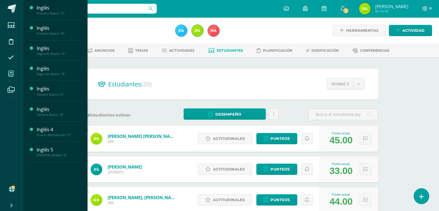
click at [14, 72] on span at bounding box center [11, 73] width 13 height 13
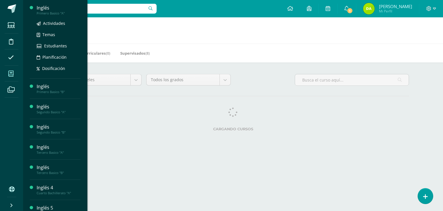
click at [42, 14] on div at bounding box center [92, 8] width 130 height 17
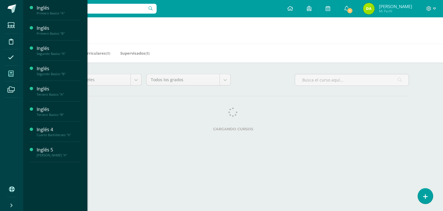
click at [150, 97] on div "Todos los niveles Todos los niveles Preprimaria Basico Primaria Bachillerato To…" at bounding box center [233, 103] width 375 height 83
click at [194, 23] on h1 "Mis cursos" at bounding box center [233, 30] width 406 height 26
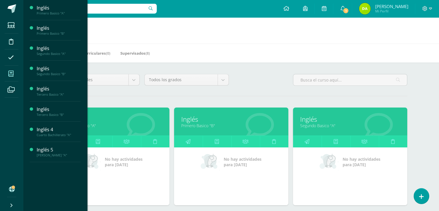
click at [194, 24] on h1 "Mis cursos" at bounding box center [231, 30] width 402 height 26
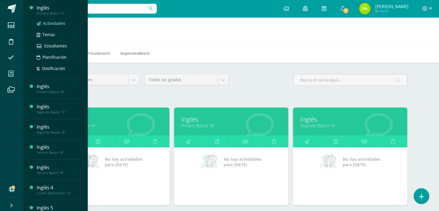
click at [45, 22] on span "Actividades" at bounding box center [54, 22] width 22 height 5
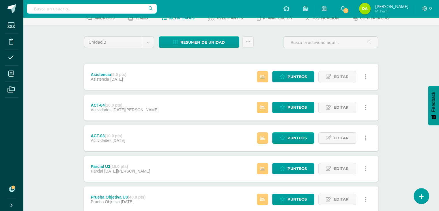
scroll to position [33, 0]
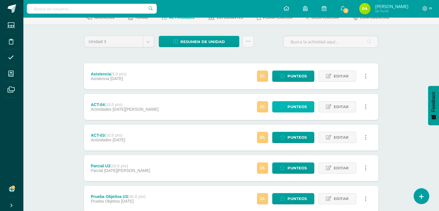
click at [283, 108] on icon at bounding box center [282, 106] width 5 height 5
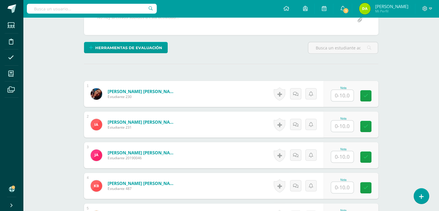
scroll to position [120, 0]
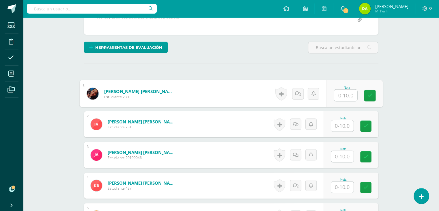
click at [346, 91] on input "text" at bounding box center [345, 95] width 23 height 12
type input "7"
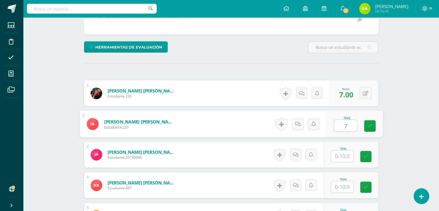
type input "7"
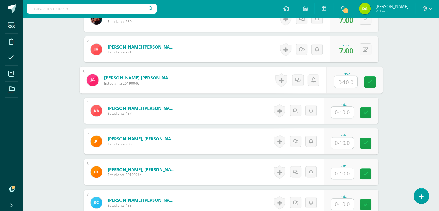
scroll to position [195, 0]
type input "09"
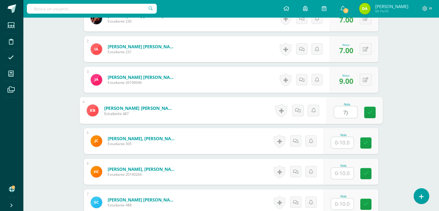
scroll to position [237, 0]
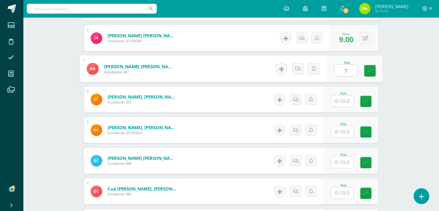
type input "7"
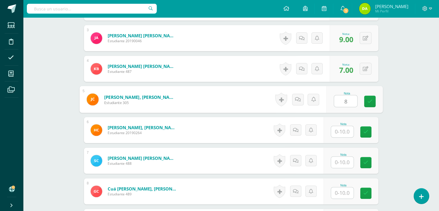
type input "8"
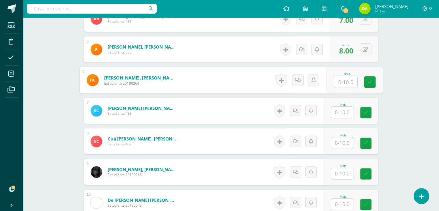
scroll to position [287, 0]
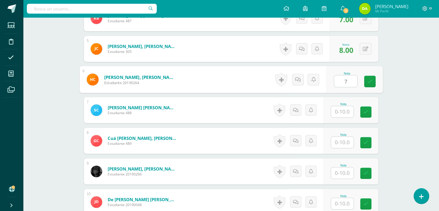
type input "7"
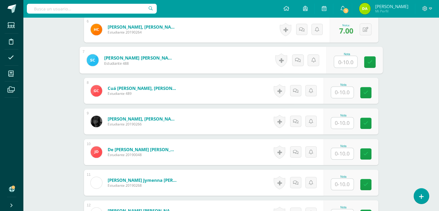
scroll to position [350, 0]
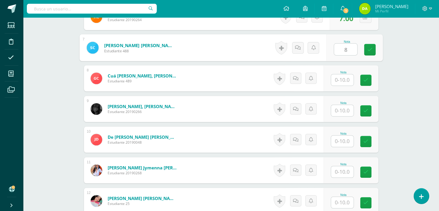
type input "8"
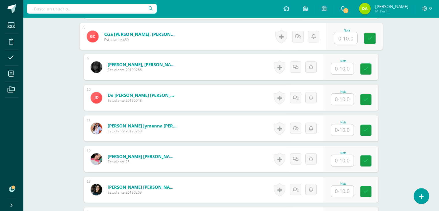
scroll to position [391, 0]
type input "7"
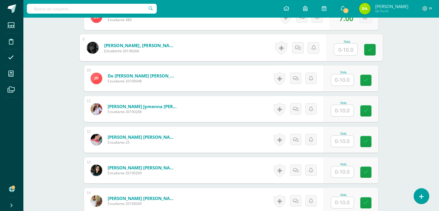
scroll to position [411, 0]
type input "9"
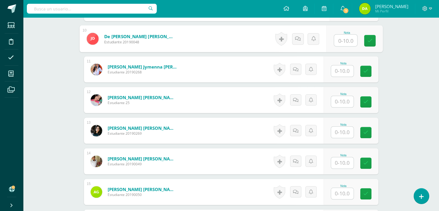
scroll to position [450, 0]
type input "9"
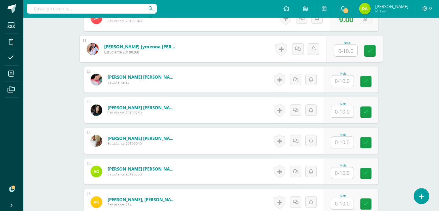
scroll to position [472, 0]
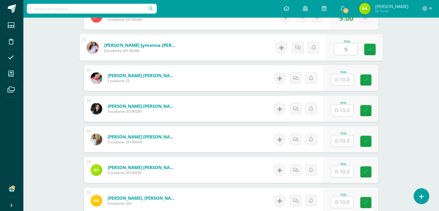
type input "9"
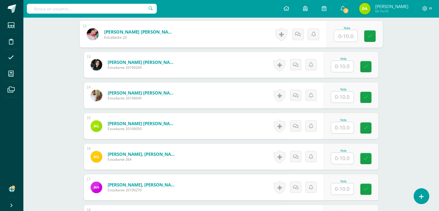
scroll to position [516, 0]
type input "8"
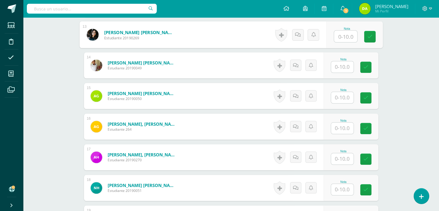
scroll to position [546, 0]
type input "9"
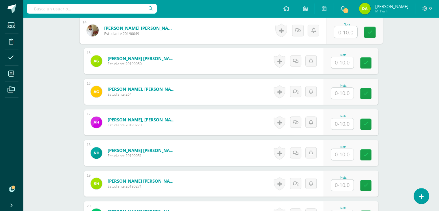
scroll to position [582, 0]
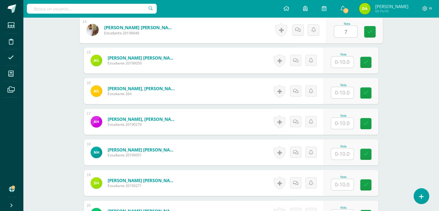
type input "7"
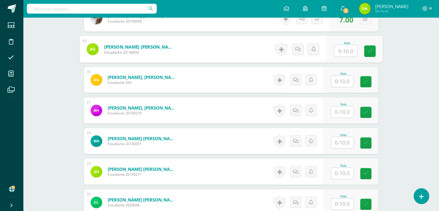
scroll to position [554, 0]
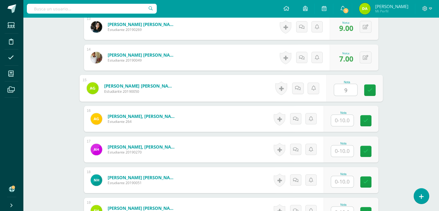
type input "9"
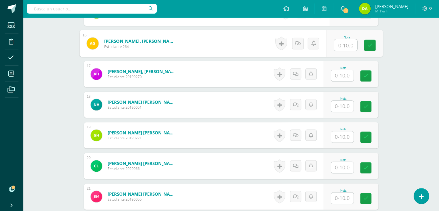
scroll to position [632, 0]
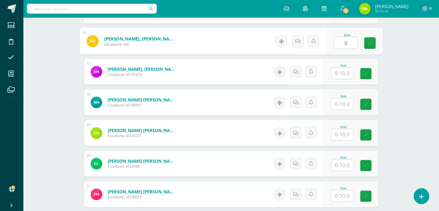
type input "8"
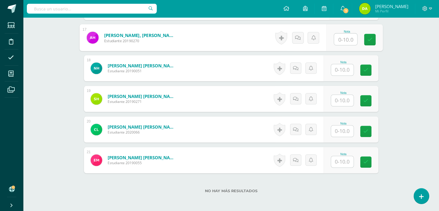
scroll to position [666, 0]
type input "9"
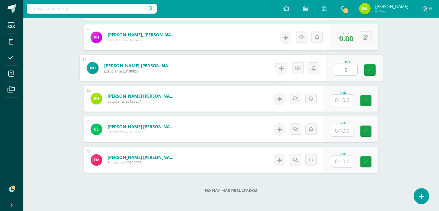
type input "9"
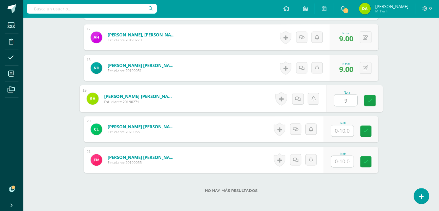
type input "9"
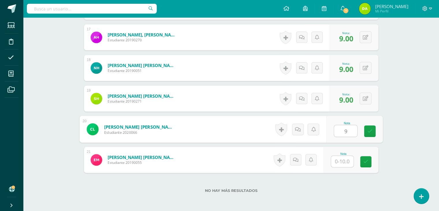
type input "9"
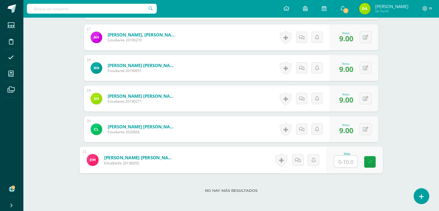
type input "8"
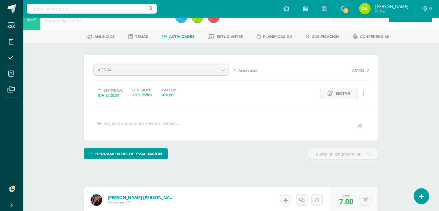
scroll to position [0, 0]
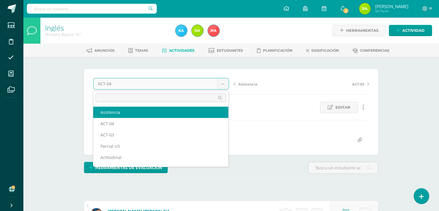
select select "/dashboard/teacher/grade-activity/120737/"
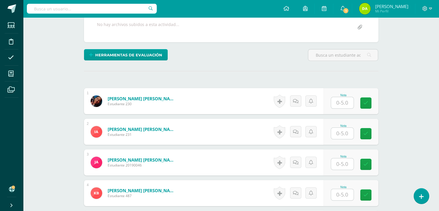
scroll to position [114, 0]
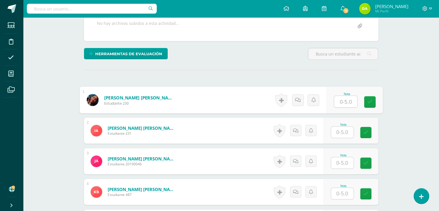
click at [344, 96] on input "text" at bounding box center [345, 102] width 23 height 12
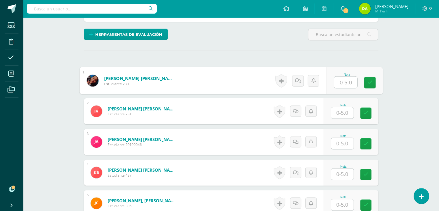
scroll to position [133, 0]
type input "3"
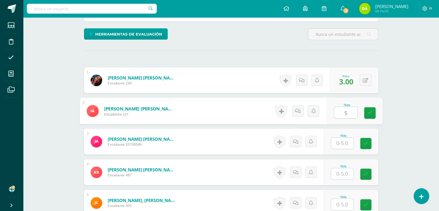
type input "5"
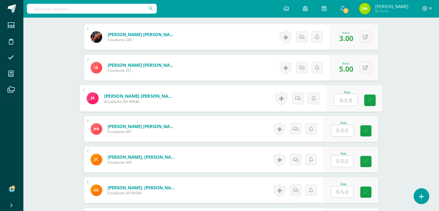
scroll to position [212, 0]
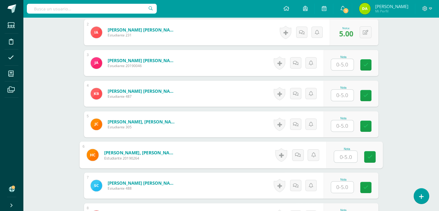
click at [349, 153] on input "text" at bounding box center [345, 157] width 23 height 12
type input "4"
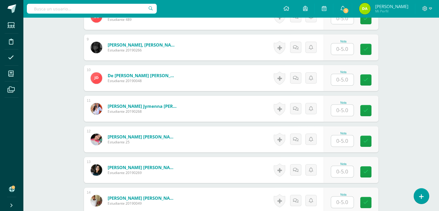
scroll to position [412, 0]
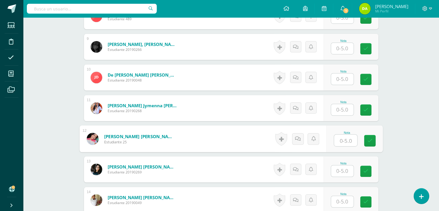
click at [341, 141] on input "text" at bounding box center [345, 141] width 23 height 12
type input "4"
click at [314, 150] on div "Historial de actividad No hay historial para esta actividad Agregar Comentarios…" at bounding box center [298, 139] width 52 height 26
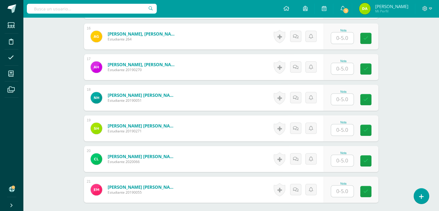
scroll to position [653, 0]
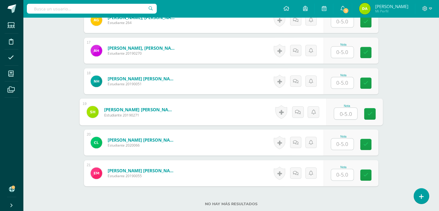
click at [349, 112] on input "text" at bounding box center [345, 114] width 23 height 12
type input "4"
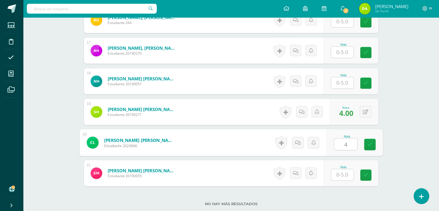
type input "4"
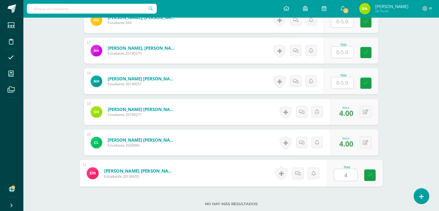
type input "4"
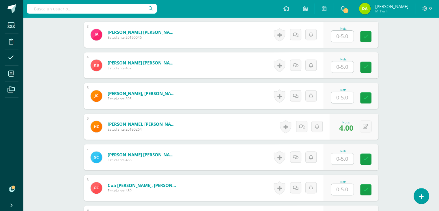
scroll to position [200, 0]
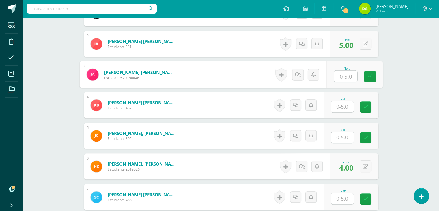
click at [343, 78] on input "text" at bounding box center [345, 76] width 23 height 12
type input "5"
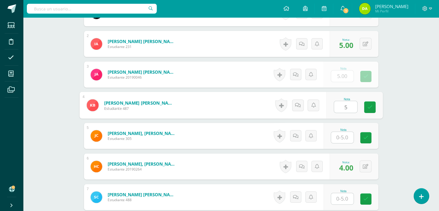
type input "5"
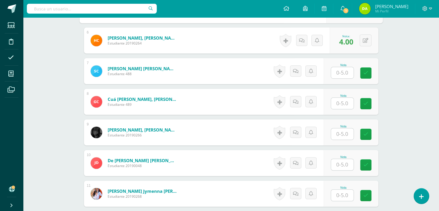
scroll to position [332, 0]
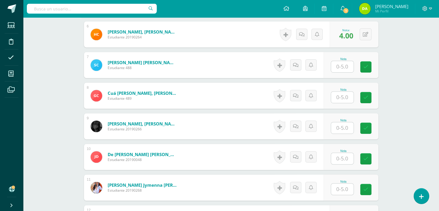
type input "5"
click at [343, 68] on input "text" at bounding box center [345, 67] width 23 height 12
type input "5"
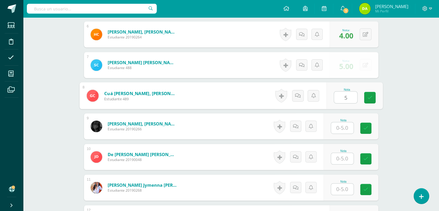
type input "5"
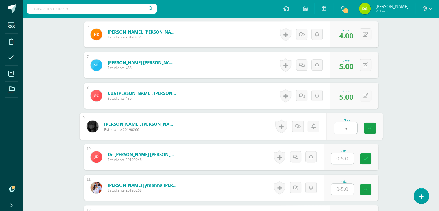
type input "5"
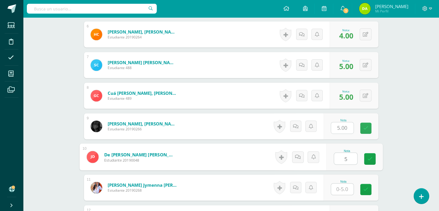
type input "5"
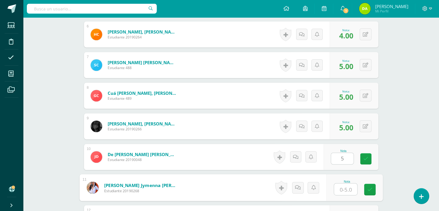
type input "6"
type input "5"
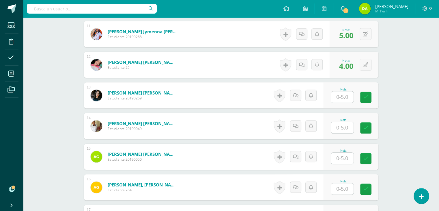
scroll to position [486, 0]
click at [342, 92] on input "text" at bounding box center [345, 97] width 23 height 12
type input "5"
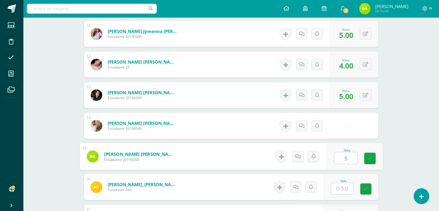
type input "5"
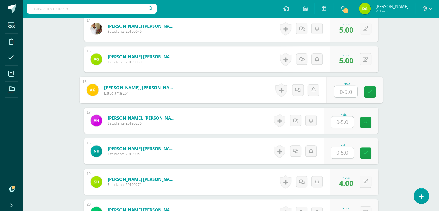
scroll to position [598, 0]
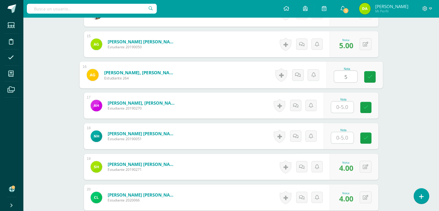
type input "5"
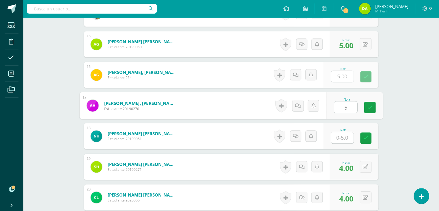
type input "5"
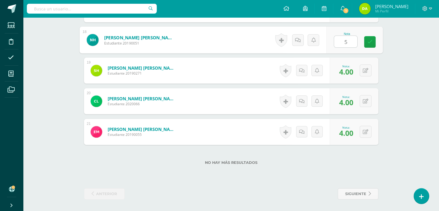
scroll to position [694, 0]
type input "5"
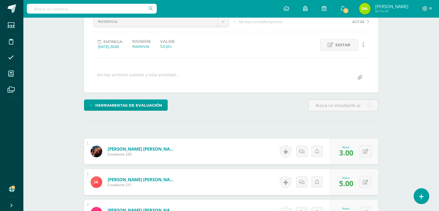
scroll to position [0, 0]
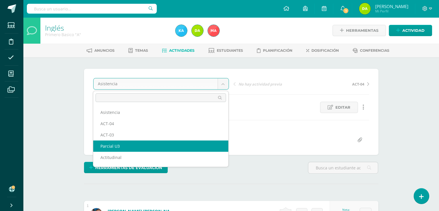
select select "/dashboard/teacher/grade-activity/120715/"
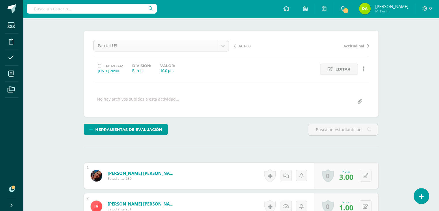
scroll to position [38, 0]
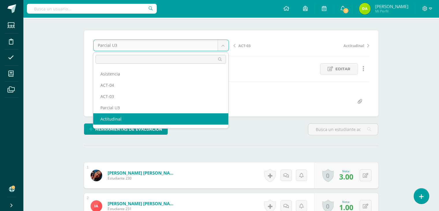
select select "/dashboard/teacher/grade-activity/120724/"
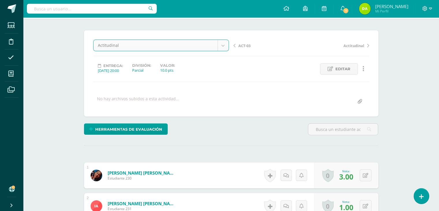
scroll to position [39, 0]
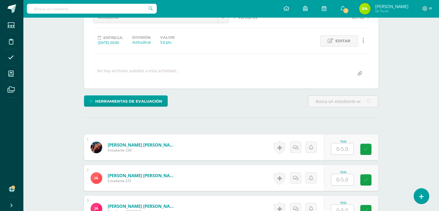
scroll to position [67, 0]
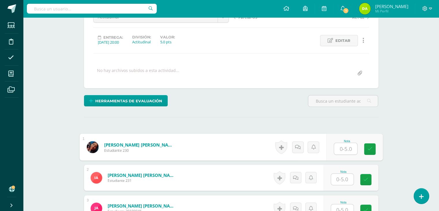
click at [336, 145] on input "text" at bounding box center [345, 149] width 23 height 12
type input "3"
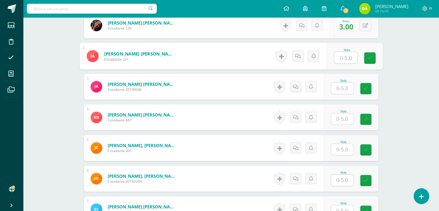
scroll to position [188, 0]
type input "3"
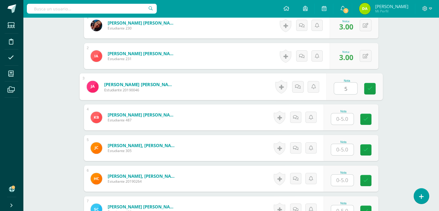
type input "5"
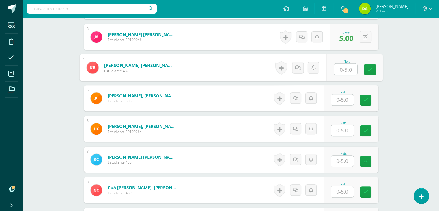
scroll to position [238, 0]
type input "3"
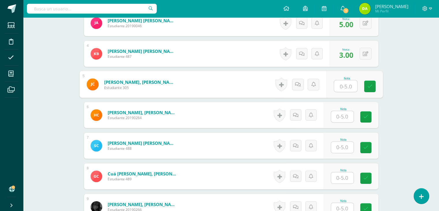
scroll to position [251, 0]
type input "3"
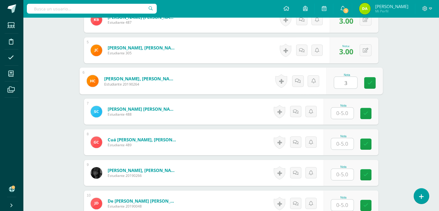
scroll to position [327, 0]
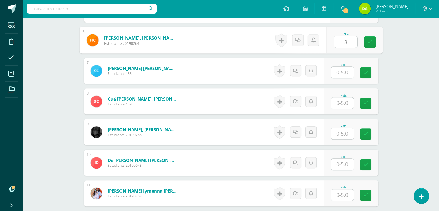
type input "3"
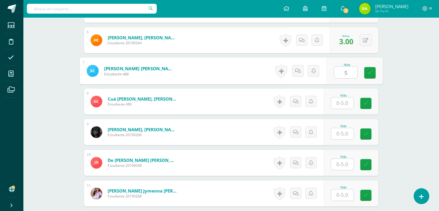
type input "5"
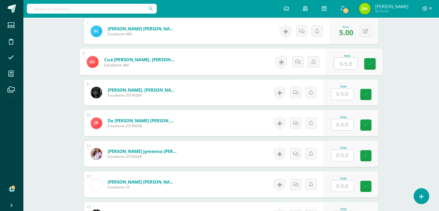
scroll to position [383, 0]
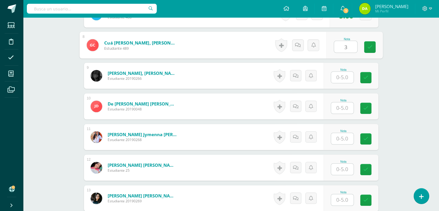
type input "3"
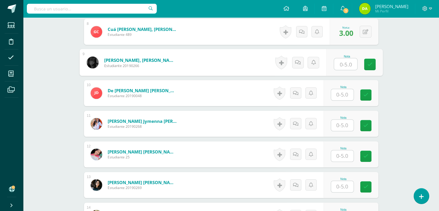
scroll to position [400, 0]
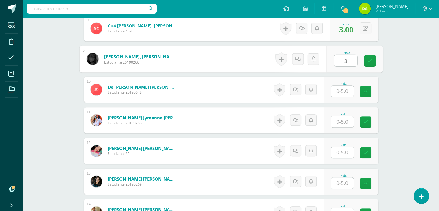
type input "3"
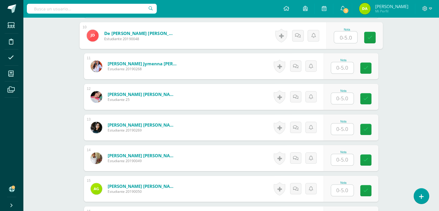
scroll to position [447, 0]
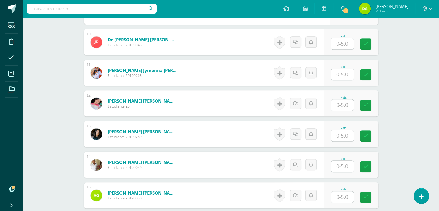
click at [336, 145] on div "Nota" at bounding box center [351, 134] width 55 height 26
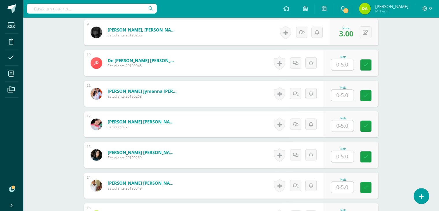
scroll to position [425, 0]
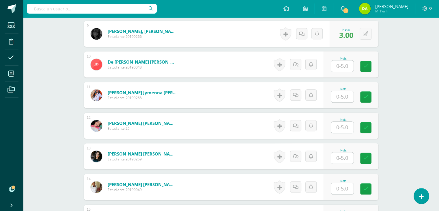
click at [341, 72] on div "Nota" at bounding box center [351, 64] width 55 height 26
click at [341, 70] on input "text" at bounding box center [345, 66] width 23 height 12
type input "5"
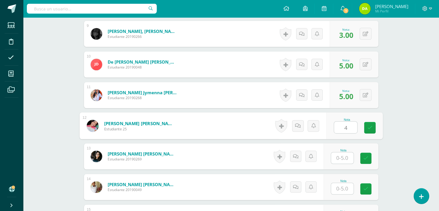
type input "4"
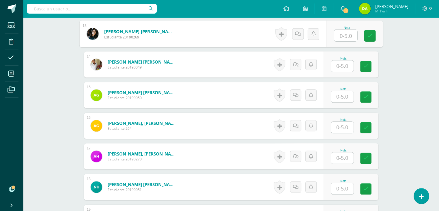
scroll to position [556, 0]
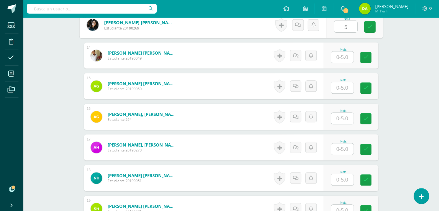
type input "5"
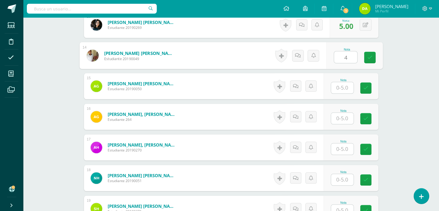
type input "4"
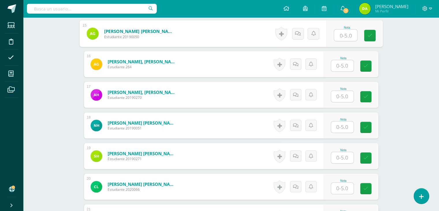
scroll to position [609, 0]
type input "4"
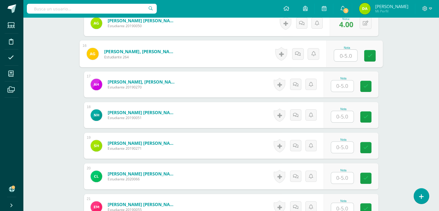
scroll to position [619, 0]
type input "5"
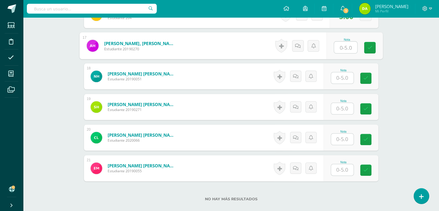
scroll to position [658, 0]
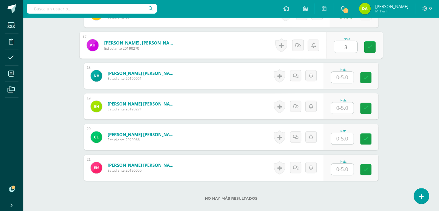
type input "3"
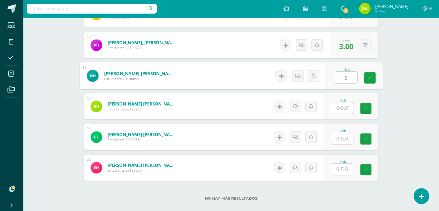
type input "5"
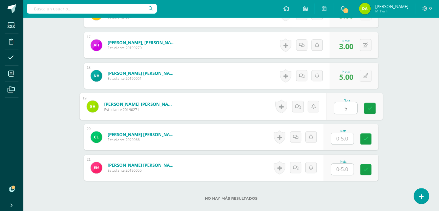
type input "5"
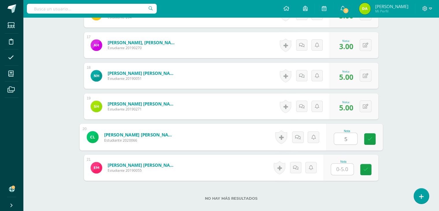
type input "5"
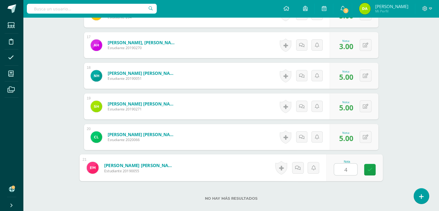
type input "4"
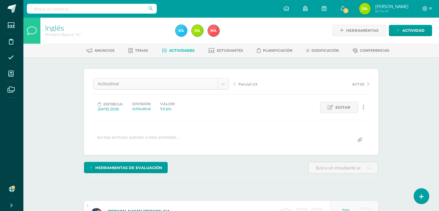
scroll to position [0, 0]
click at [214, 52] on link "Estudiantes" at bounding box center [225, 50] width 35 height 9
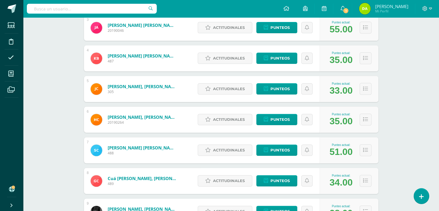
scroll to position [173, 0]
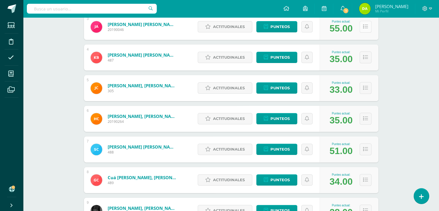
click at [368, 27] on button at bounding box center [366, 27] width 12 height 12
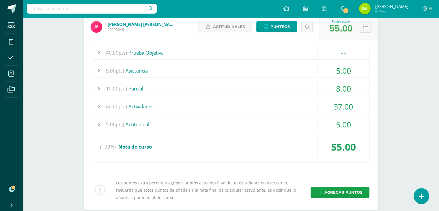
click at [368, 27] on button at bounding box center [366, 27] width 12 height 12
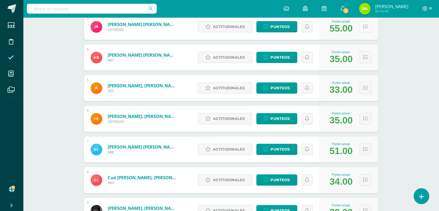
click at [368, 27] on button at bounding box center [366, 27] width 12 height 12
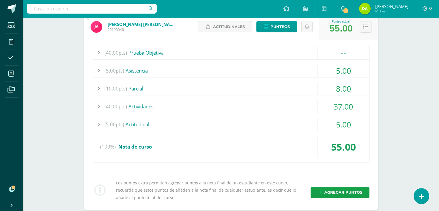
click at [149, 105] on div "(40.00pts) Actividades" at bounding box center [231, 106] width 277 height 13
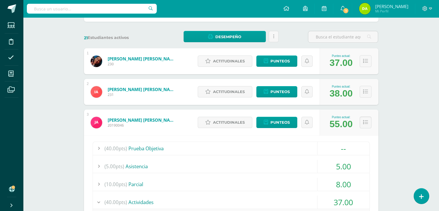
scroll to position [79, 0]
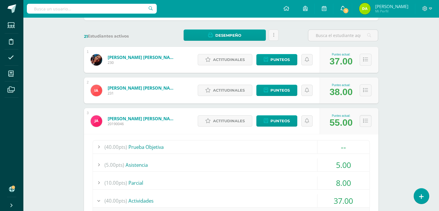
click at [345, 7] on icon at bounding box center [342, 8] width 5 height 5
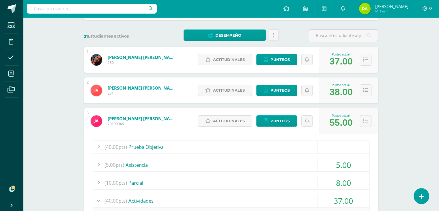
scroll to position [0, 0]
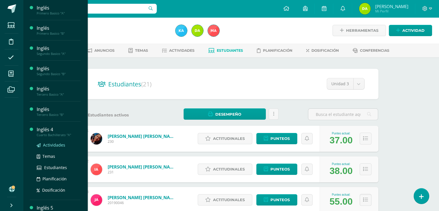
click at [54, 144] on span "Actividades" at bounding box center [54, 144] width 22 height 5
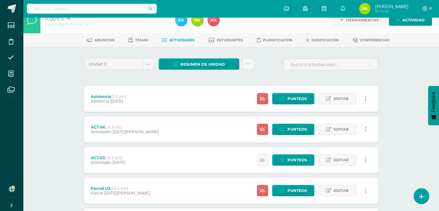
scroll to position [5, 0]
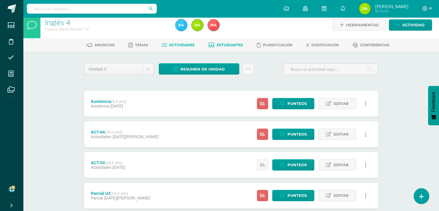
click at [222, 47] on link "Estudiantes" at bounding box center [225, 44] width 35 height 9
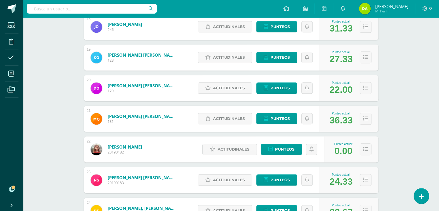
scroll to position [632, 0]
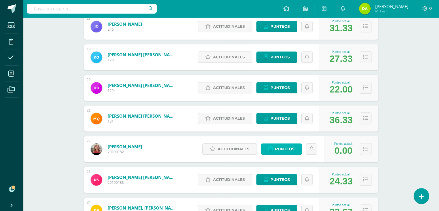
click at [279, 145] on span "Punteos" at bounding box center [284, 148] width 19 height 11
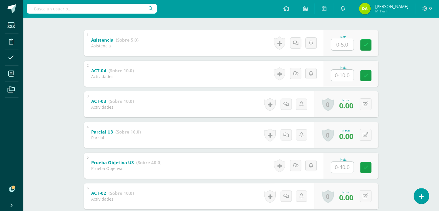
scroll to position [114, 0]
click at [343, 47] on input "text" at bounding box center [345, 45] width 23 height 12
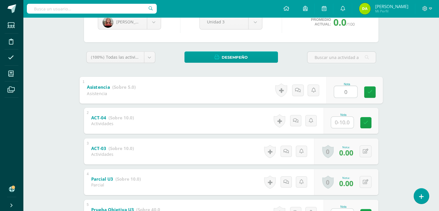
scroll to position [66, 0]
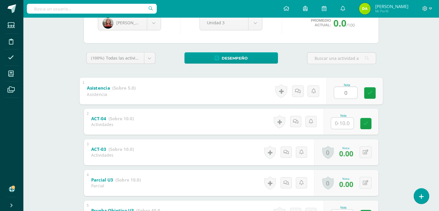
type input "0"
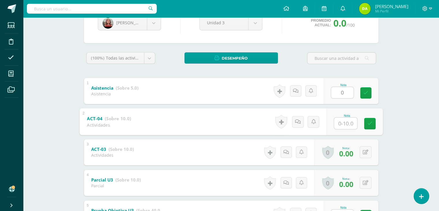
click at [345, 125] on input "text" at bounding box center [345, 123] width 23 height 12
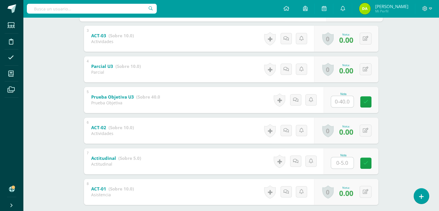
type input "0"
click at [347, 103] on input "text" at bounding box center [345, 102] width 23 height 12
type input "0"
click at [347, 167] on input "text" at bounding box center [345, 163] width 23 height 12
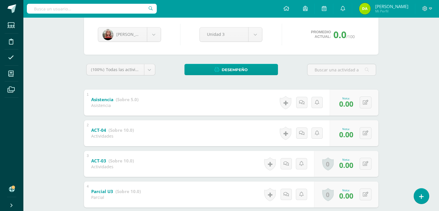
scroll to position [50, 0]
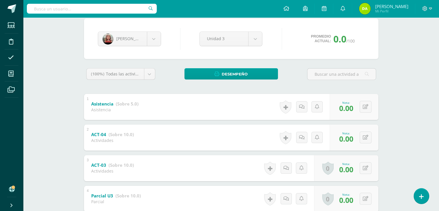
type input "0"
